Goal: Transaction & Acquisition: Purchase product/service

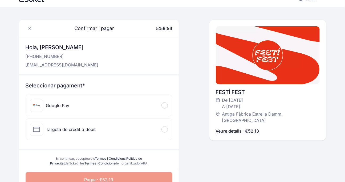
scroll to position [69, 0]
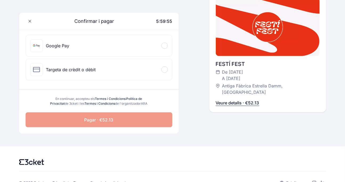
click at [119, 74] on div "Targeta de crèdit o dèbit" at bounding box center [99, 69] width 146 height 21
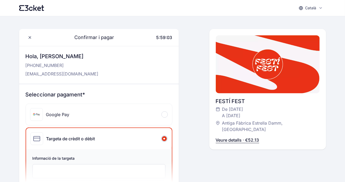
scroll to position [52, 0]
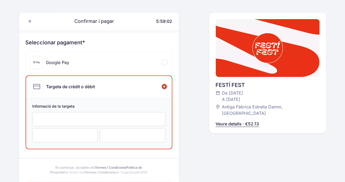
click at [241, 121] on p "Veure detalls · €52.13" at bounding box center [237, 124] width 43 height 6
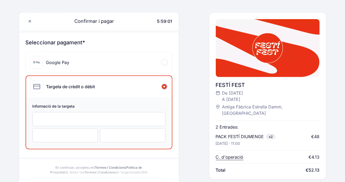
scroll to position [68, 0]
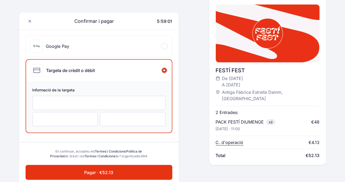
click at [202, 101] on div "Confirmar i pagar 5:59:01 Hola, ENRIC JOSEP VILLARIN MARTINEZ +346 860 787 01 E…" at bounding box center [172, 63] width 307 height 205
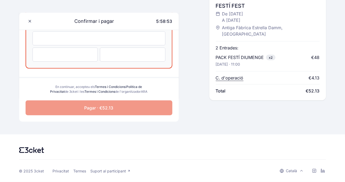
click at [98, 109] on span "Pagar · €52.13" at bounding box center [98, 108] width 29 height 6
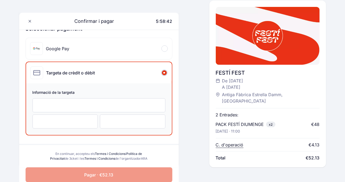
scroll to position [122, 0]
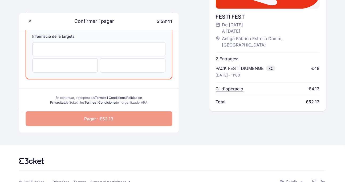
click at [95, 122] on span "Pagar · €52.13" at bounding box center [98, 119] width 29 height 6
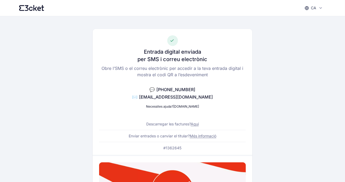
click at [170, 42] on icon at bounding box center [172, 41] width 4 height 4
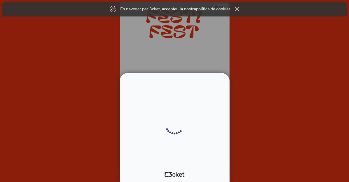
select select "34"
